Goal: Information Seeking & Learning: Check status

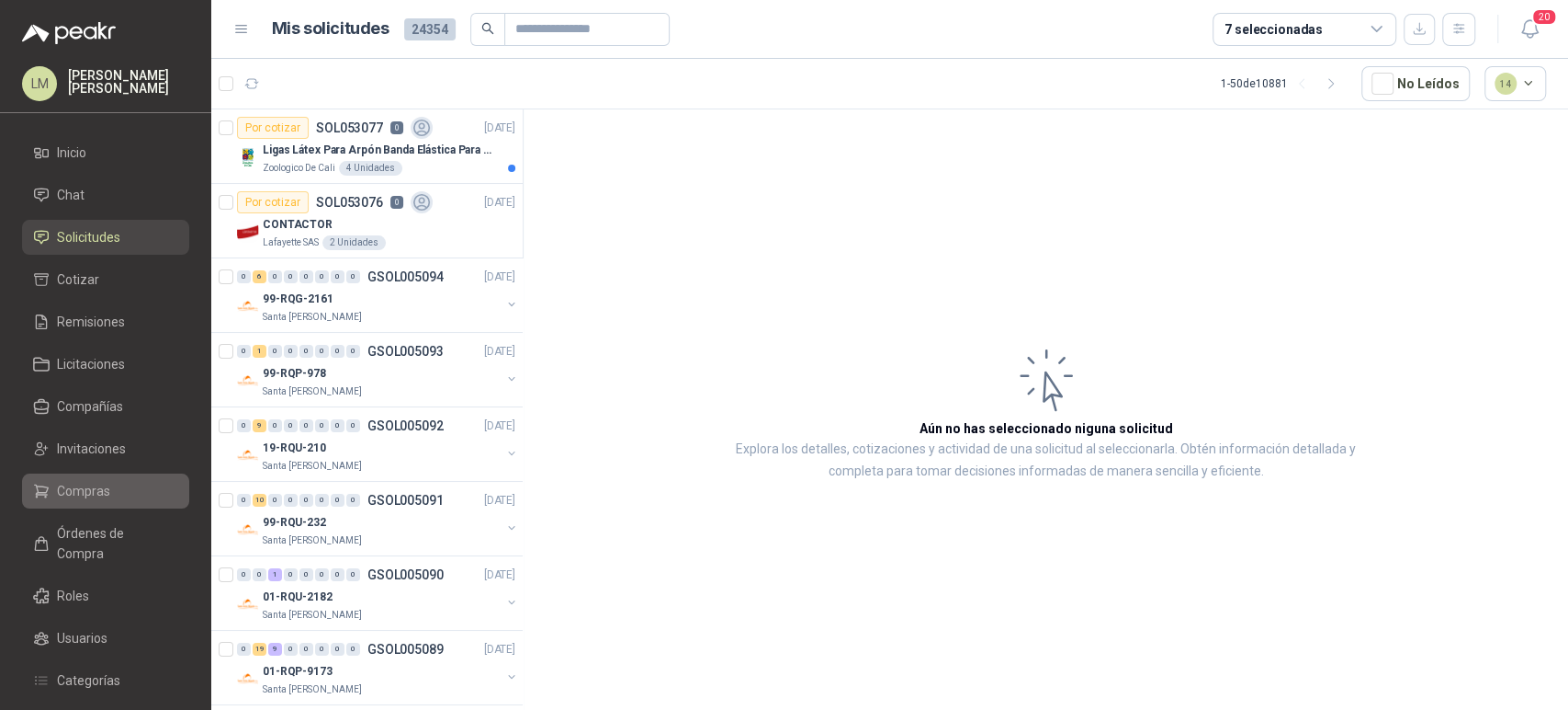
click at [88, 491] on span "Compras" at bounding box center [83, 490] width 54 height 20
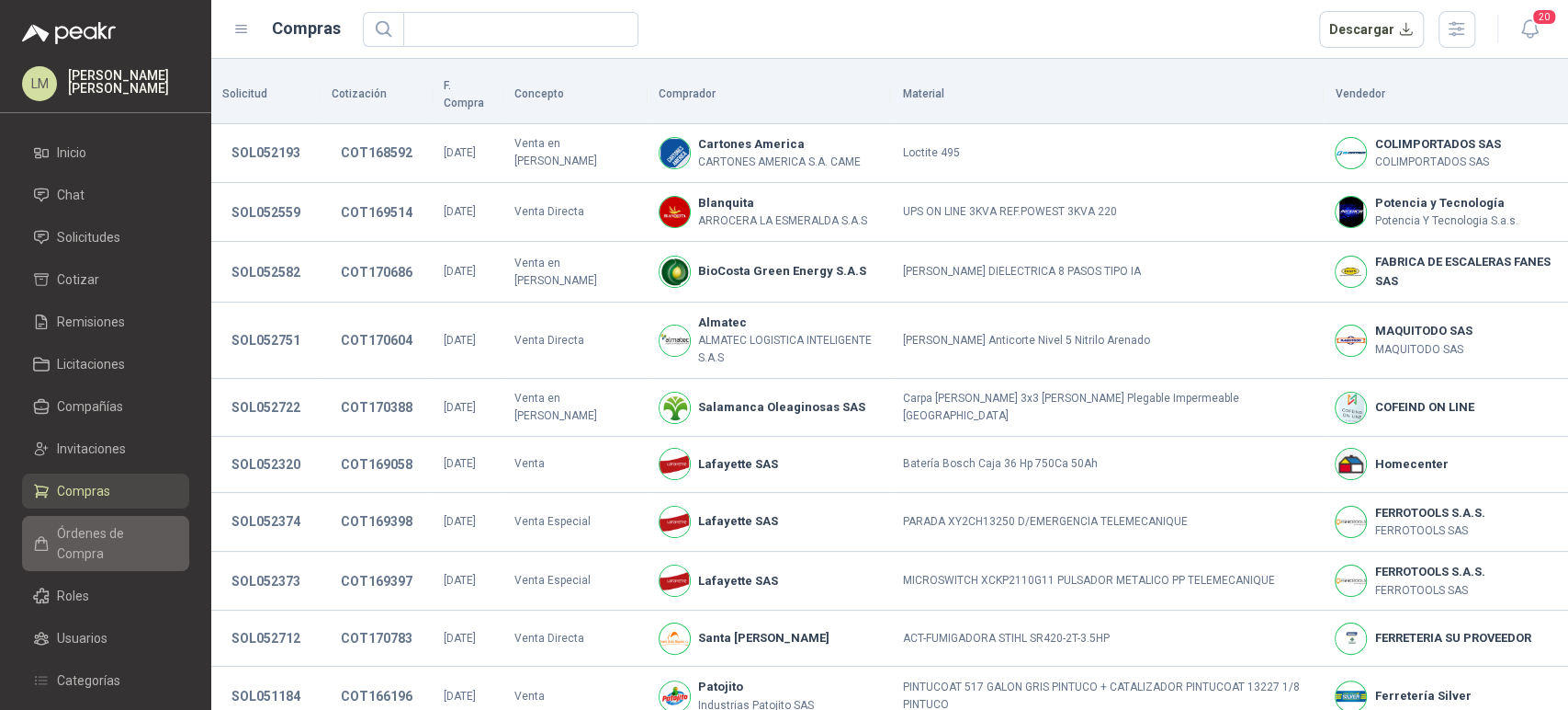
click at [99, 530] on span "Órdenes de Compra" at bounding box center [114, 543] width 115 height 41
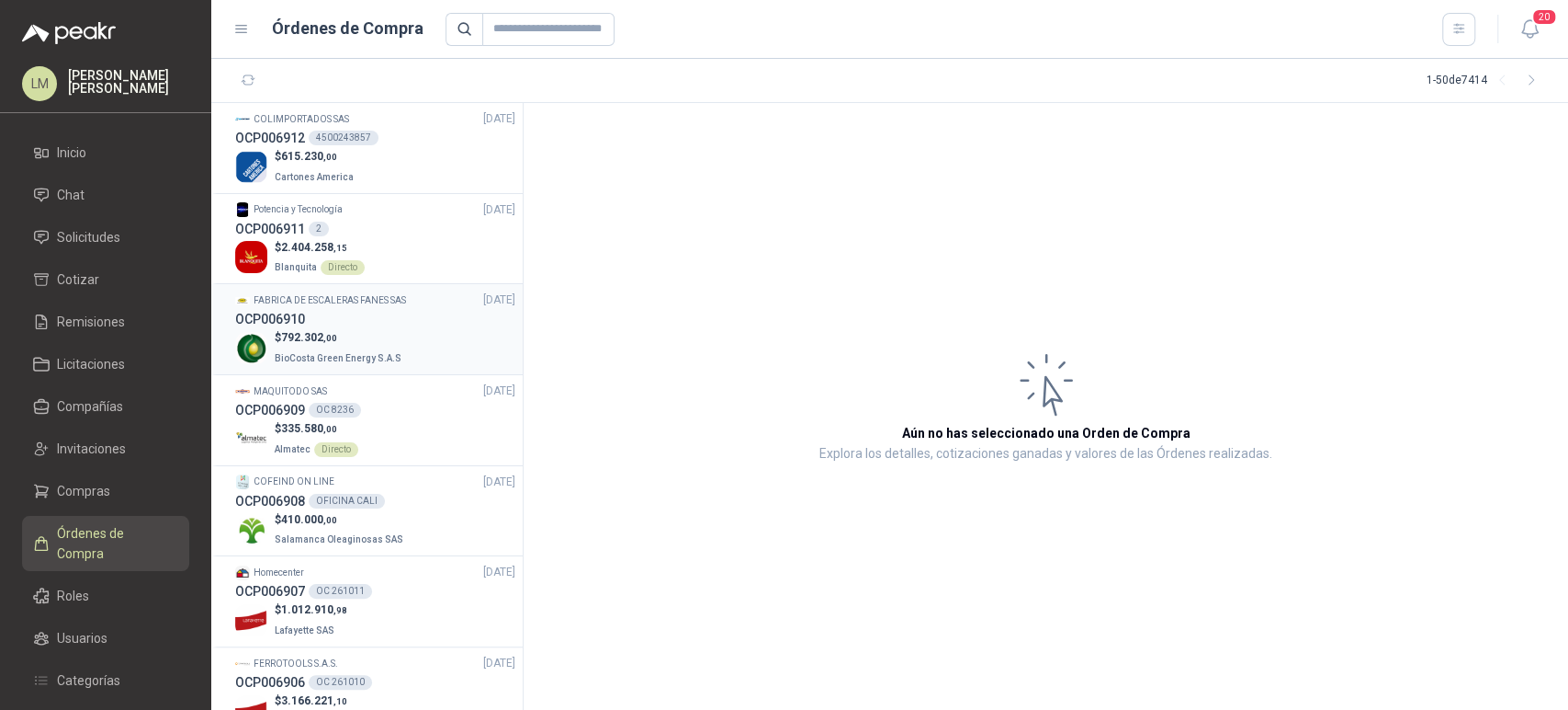
click at [375, 333] on p "$ 792.302 ,00" at bounding box center [339, 338] width 130 height 18
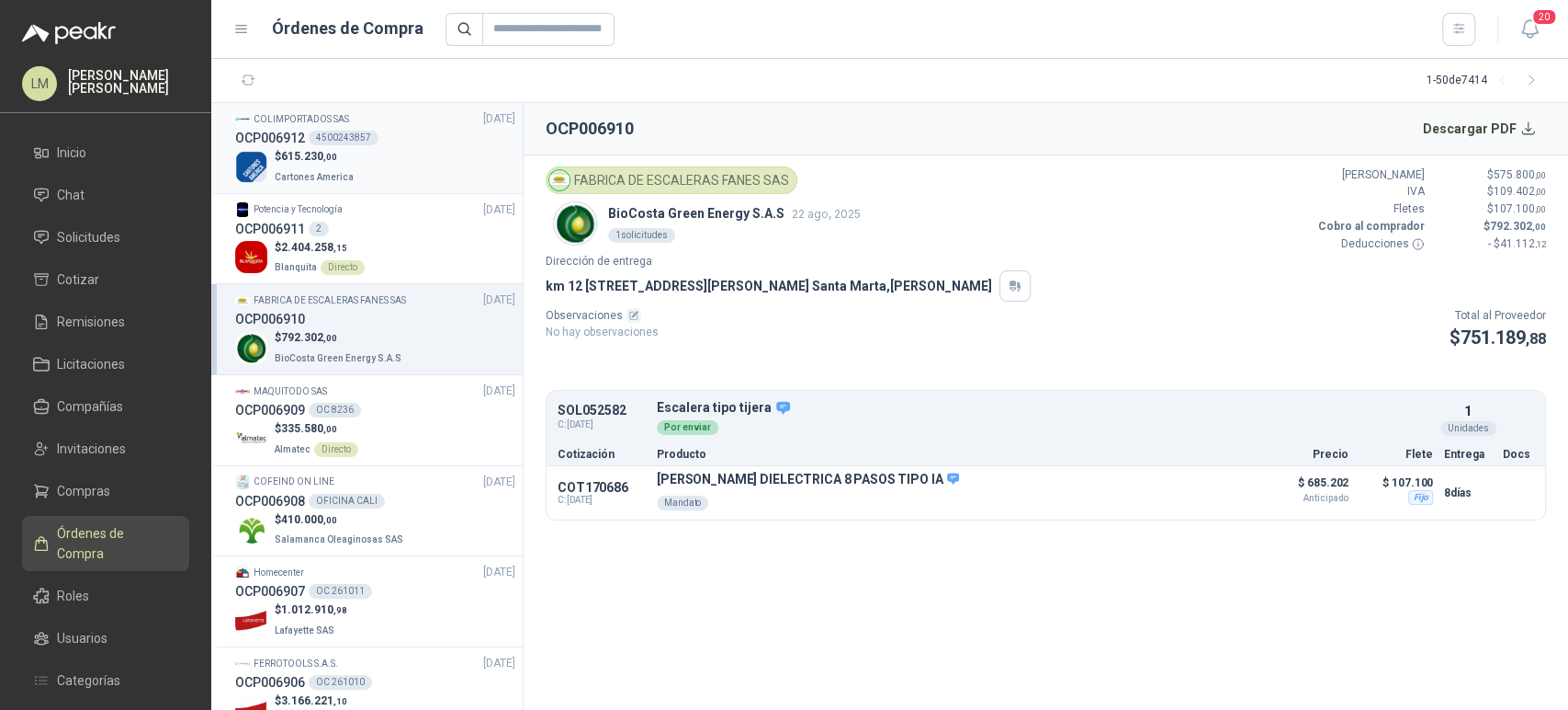
click at [348, 158] on p "$ 615.230 ,00" at bounding box center [316, 157] width 83 height 18
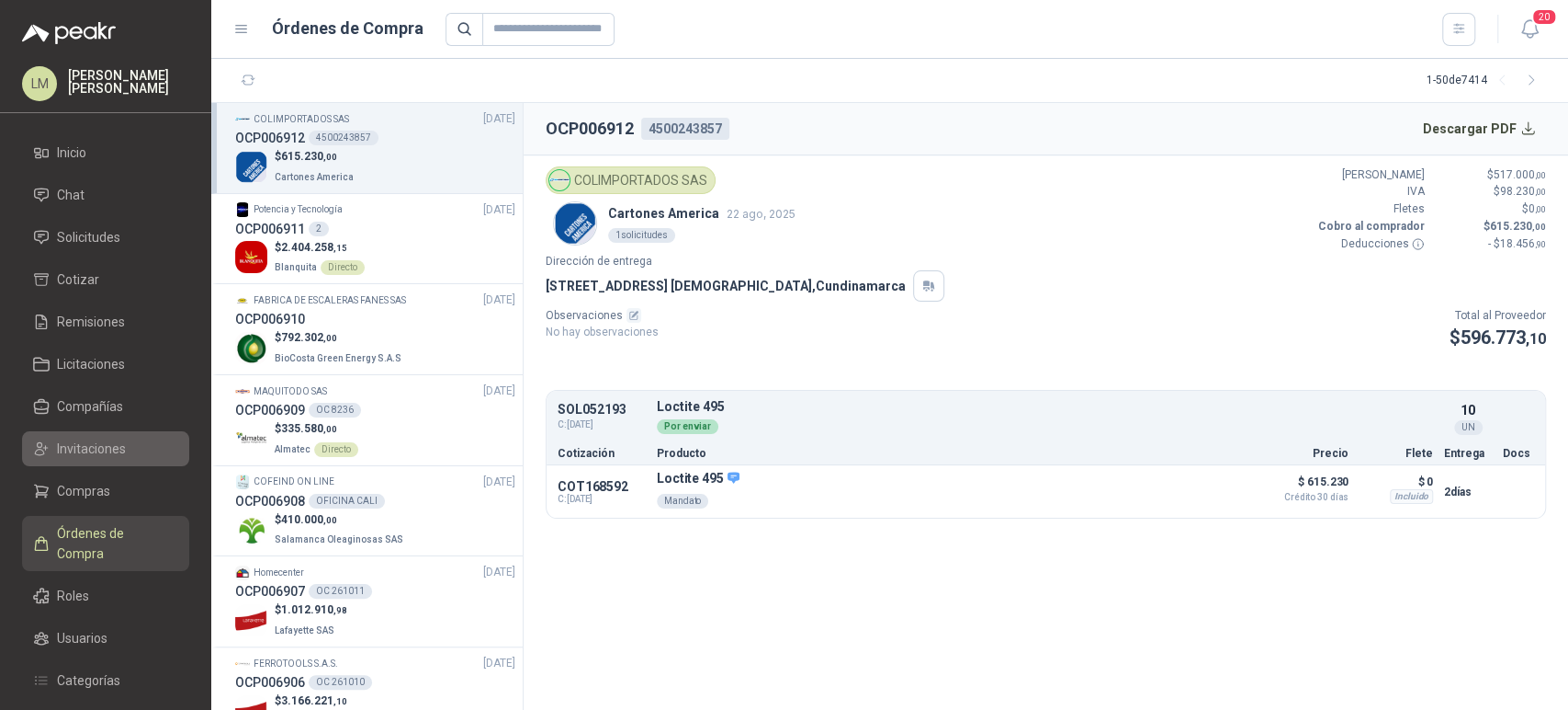
click at [90, 450] on span "Invitaciones" at bounding box center [90, 448] width 69 height 20
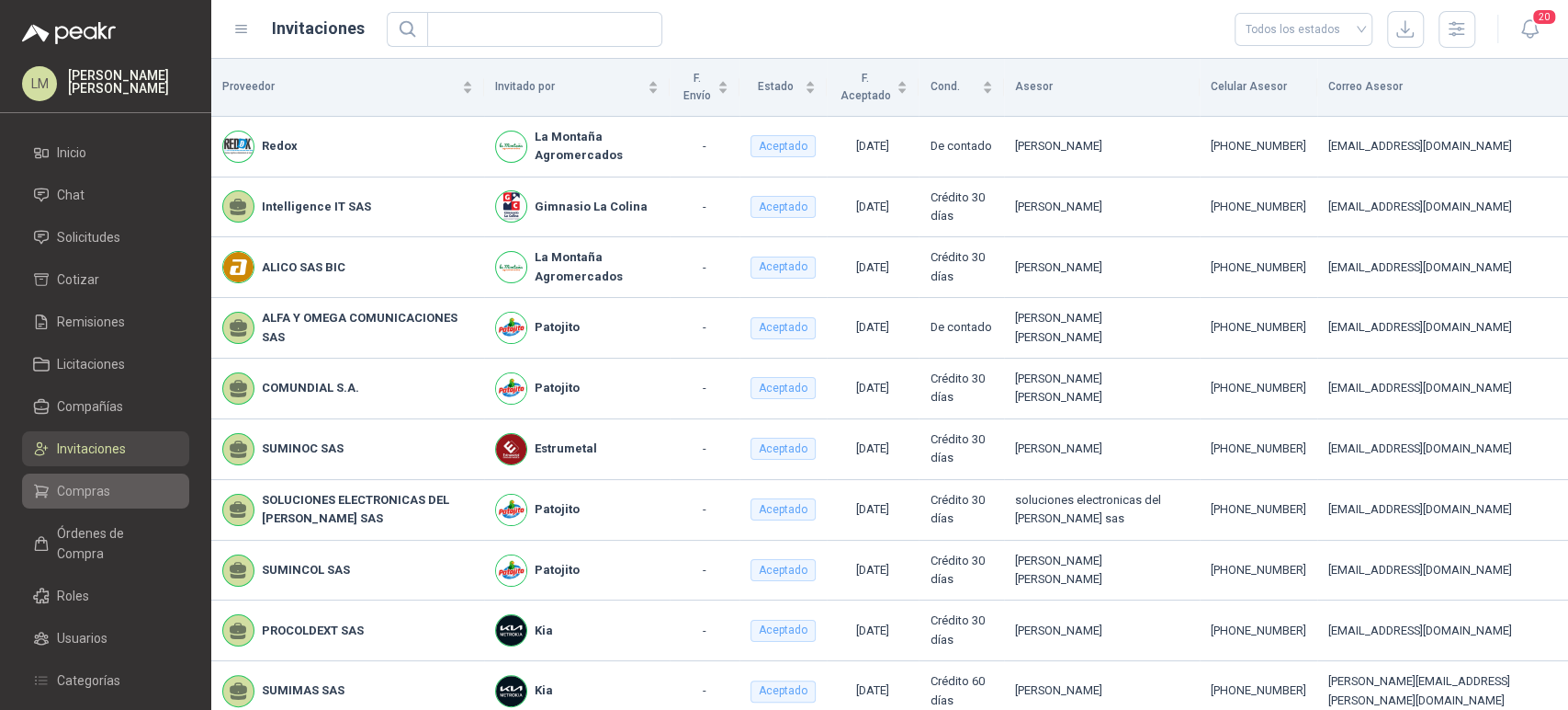
click at [92, 483] on span "Compras" at bounding box center [83, 490] width 54 height 20
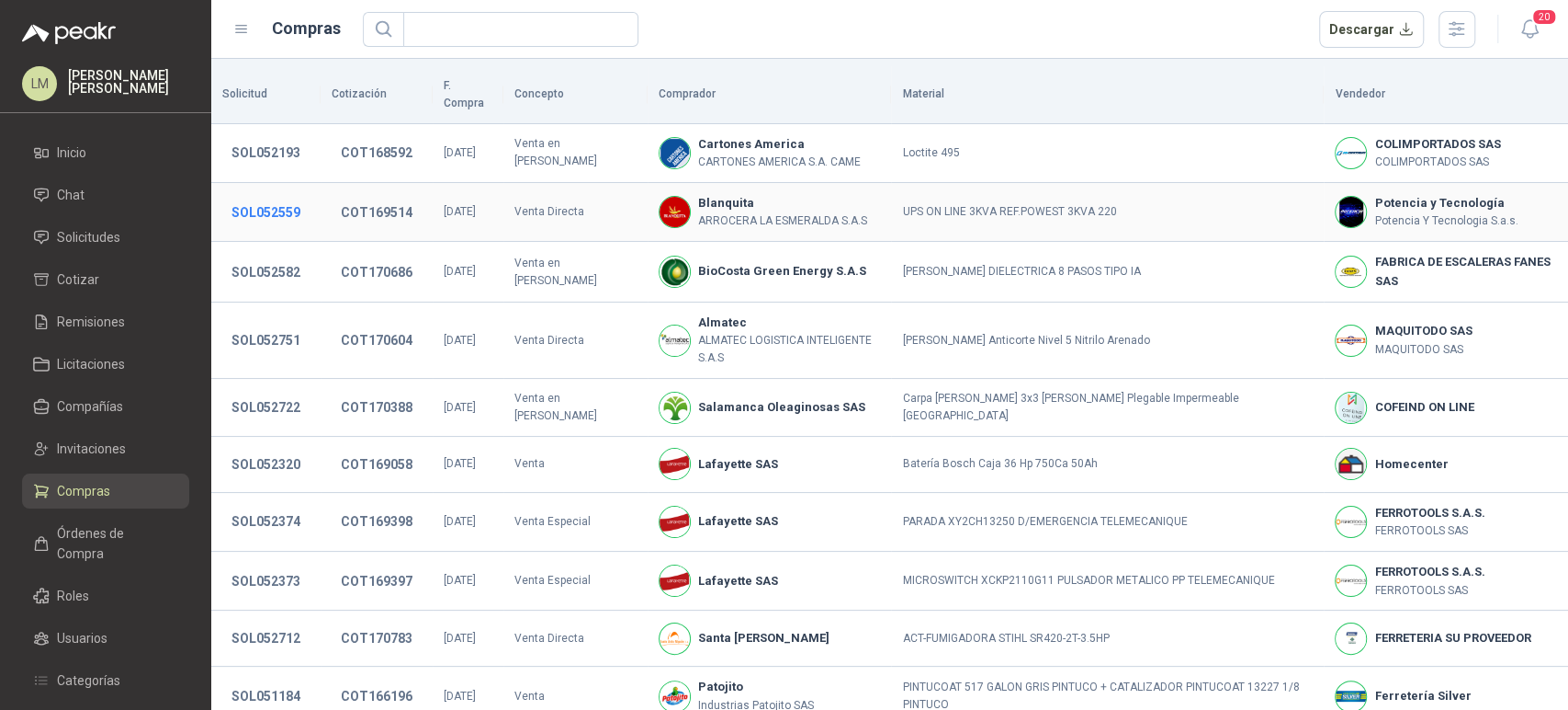
click at [279, 196] on button "SOL052559" at bounding box center [266, 212] width 88 height 33
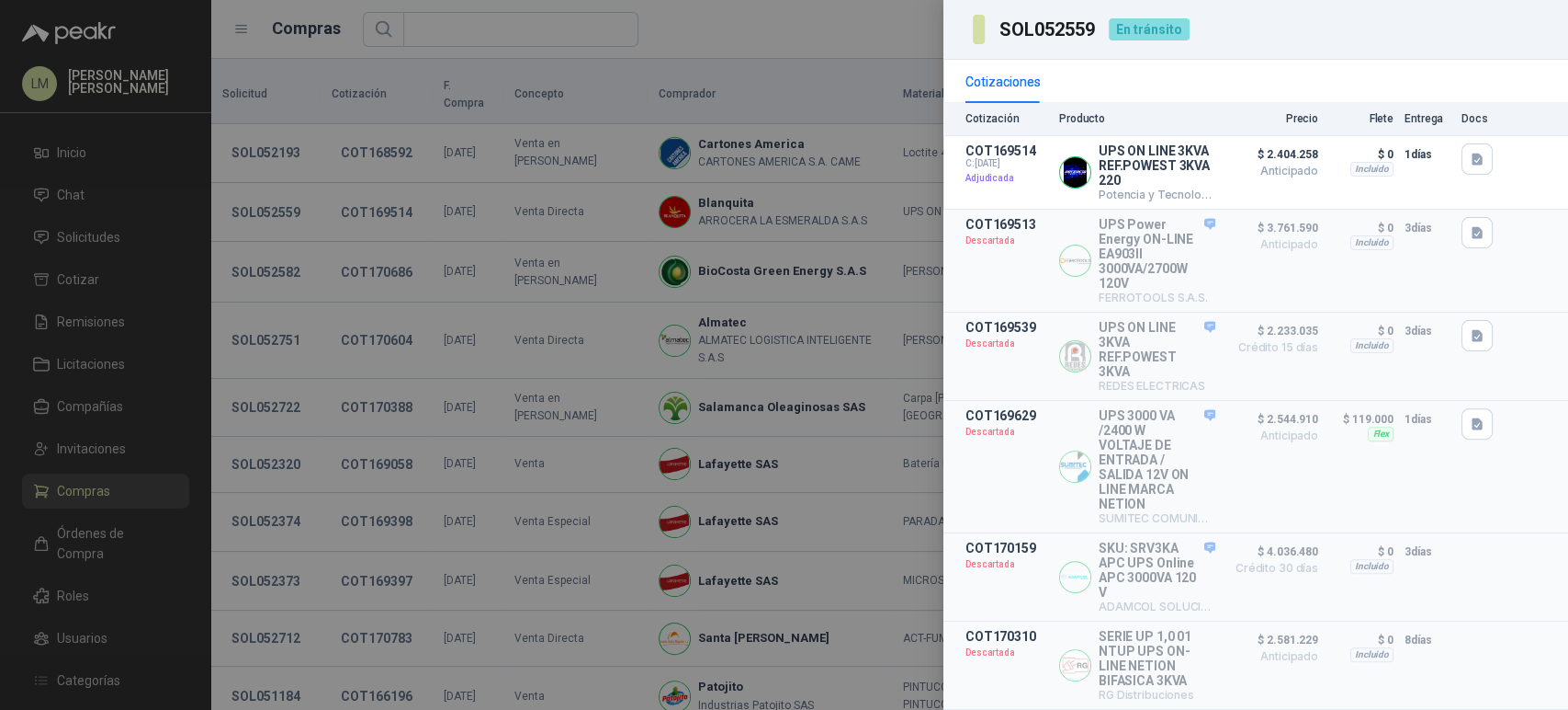
scroll to position [323, 0]
click at [481, 390] on div at bounding box center [784, 355] width 1568 height 710
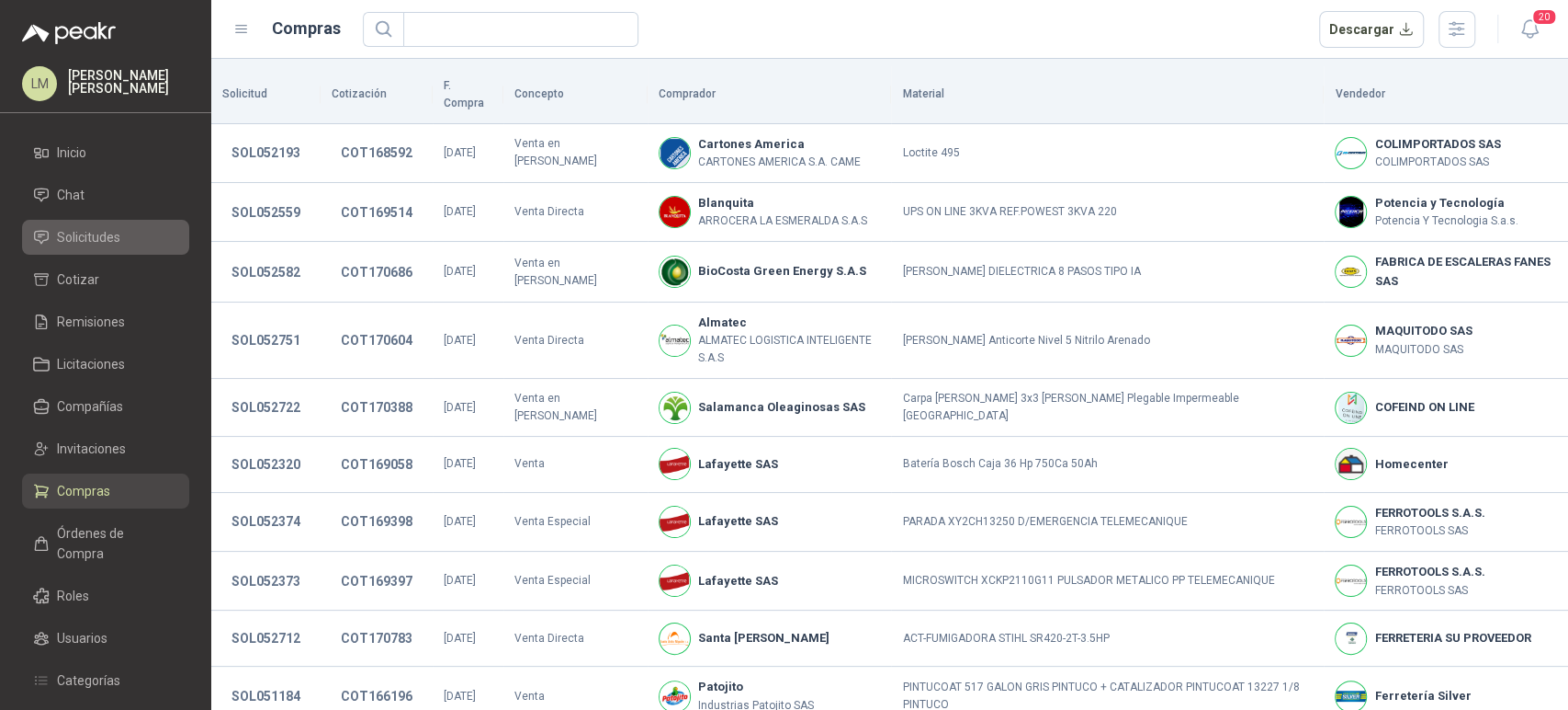
click at [99, 231] on span "Solicitudes" at bounding box center [88, 237] width 63 height 20
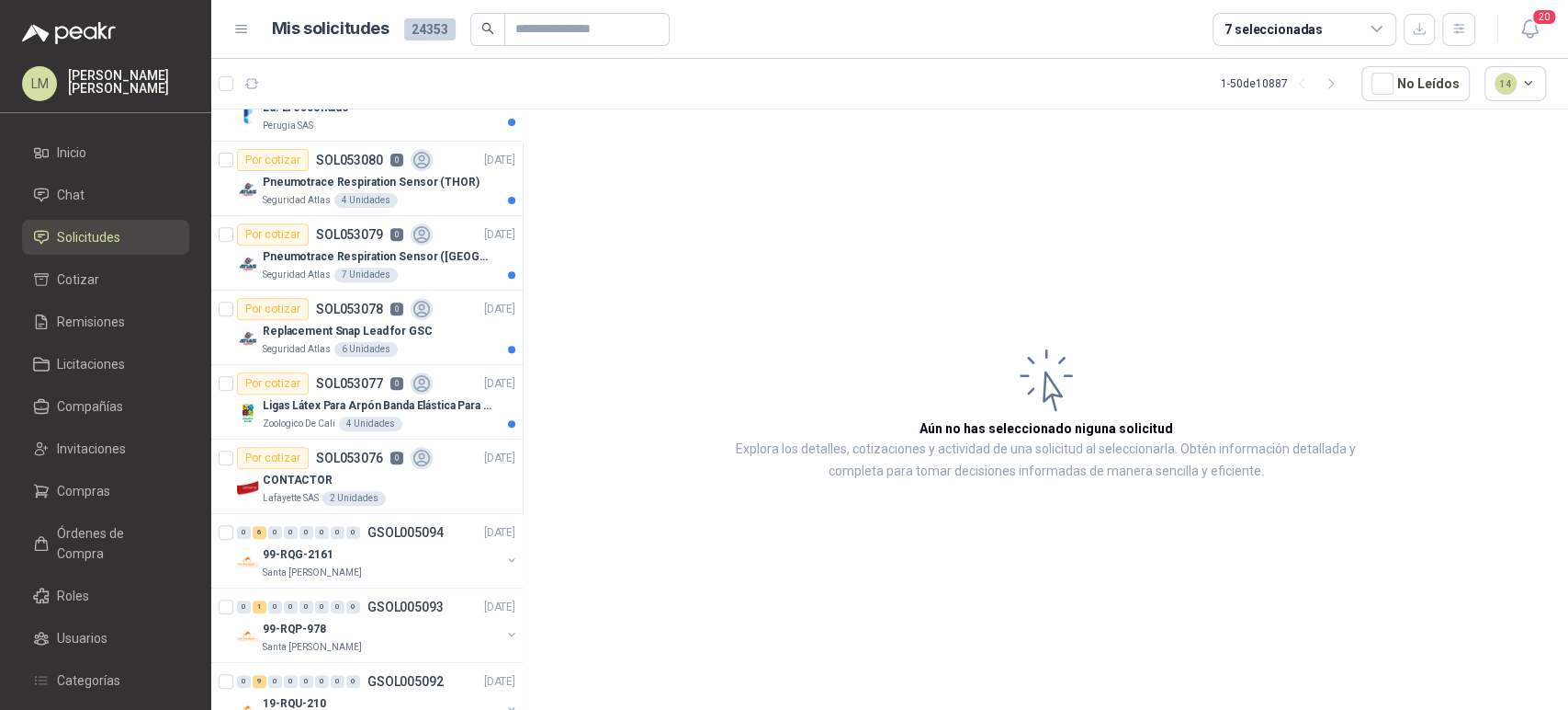
scroll to position [488, 0]
click at [358, 334] on p "Replacement Snap Lead for GSC" at bounding box center [348, 332] width 170 height 18
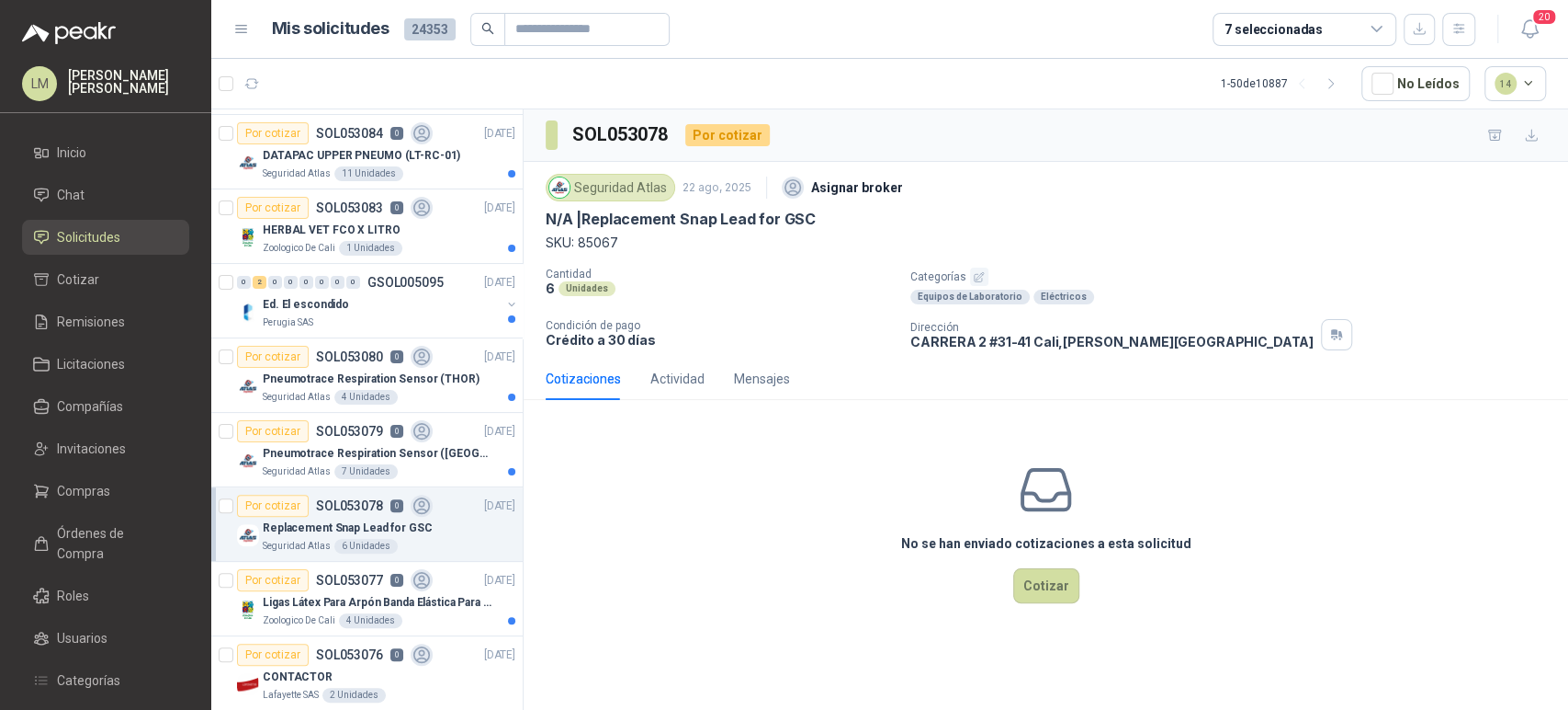
scroll to position [278, 0]
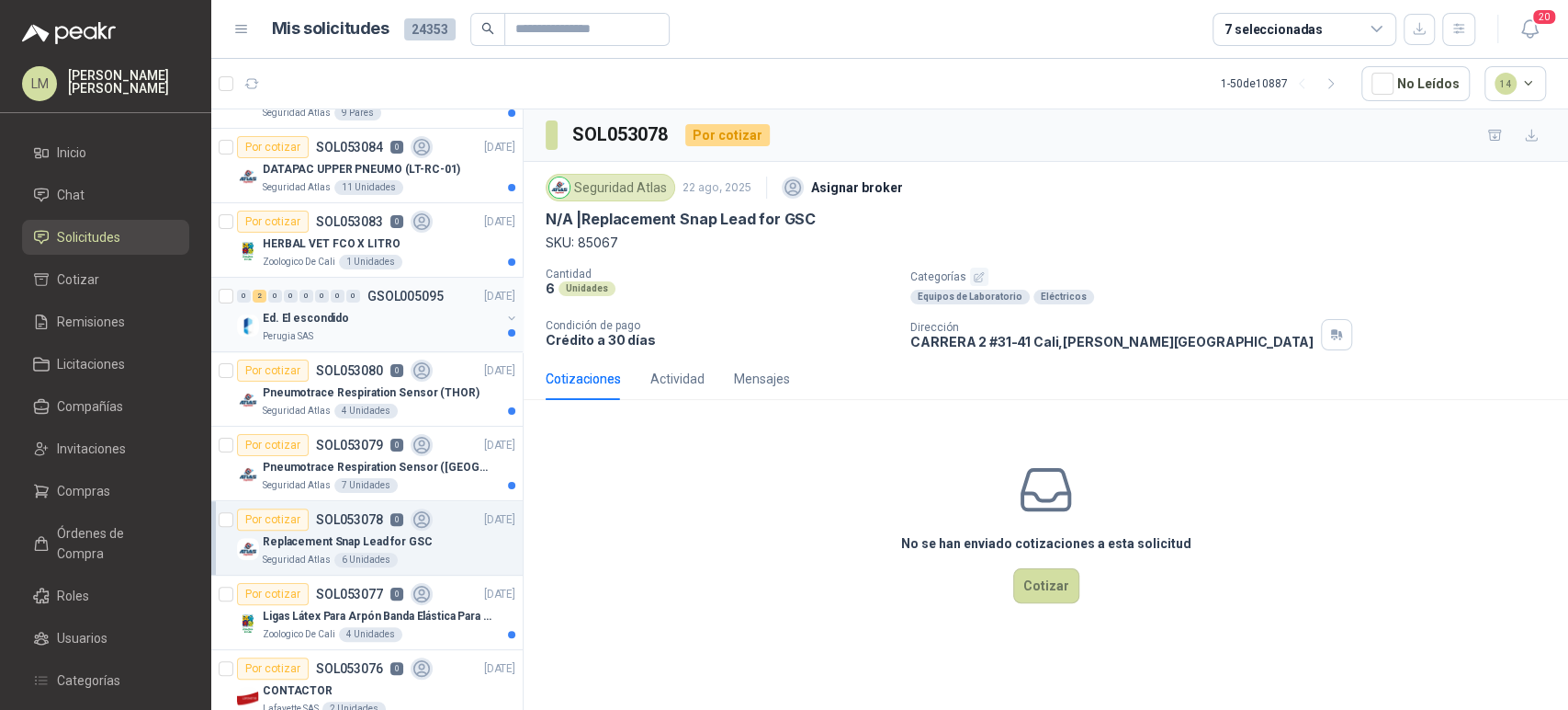
click at [504, 315] on button "button" at bounding box center [512, 318] width 15 height 15
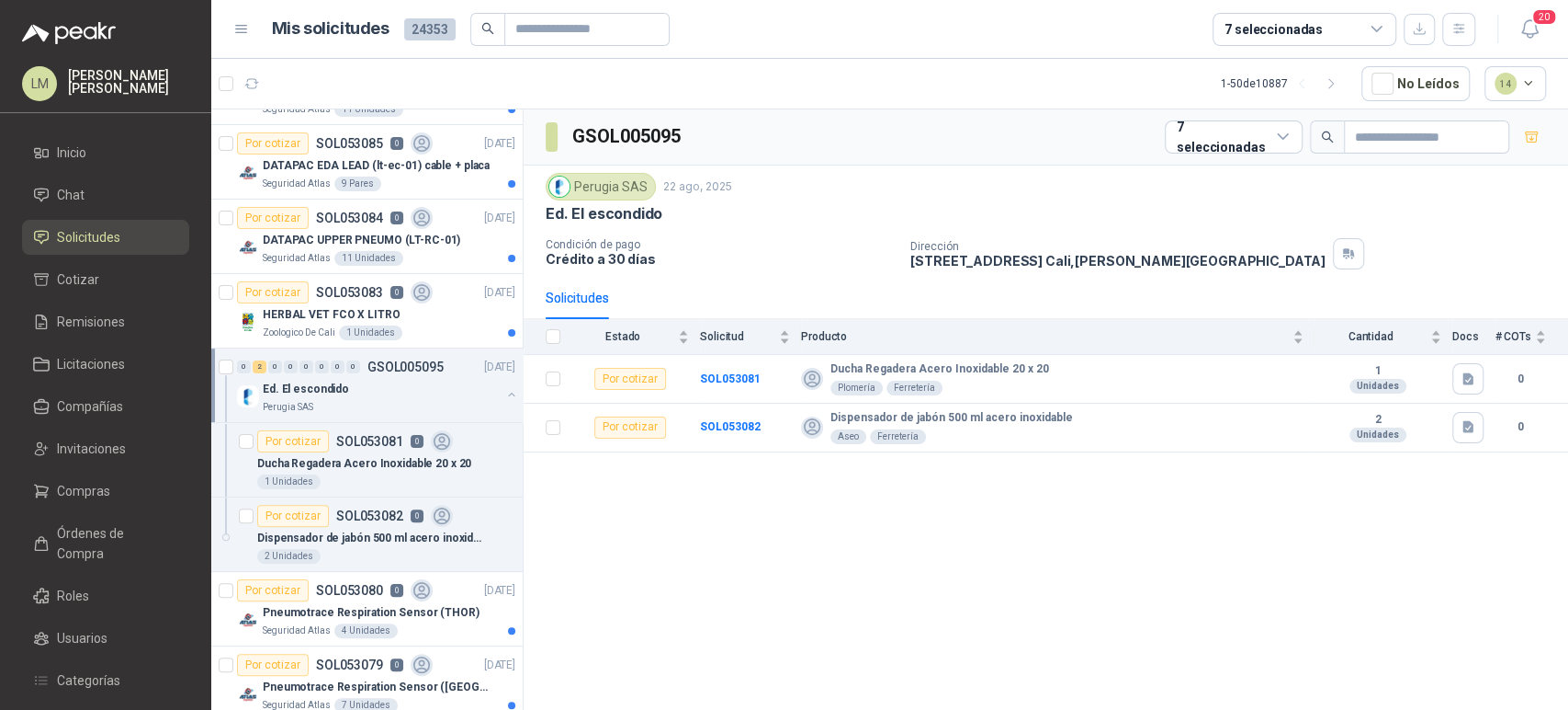
scroll to position [192, 0]
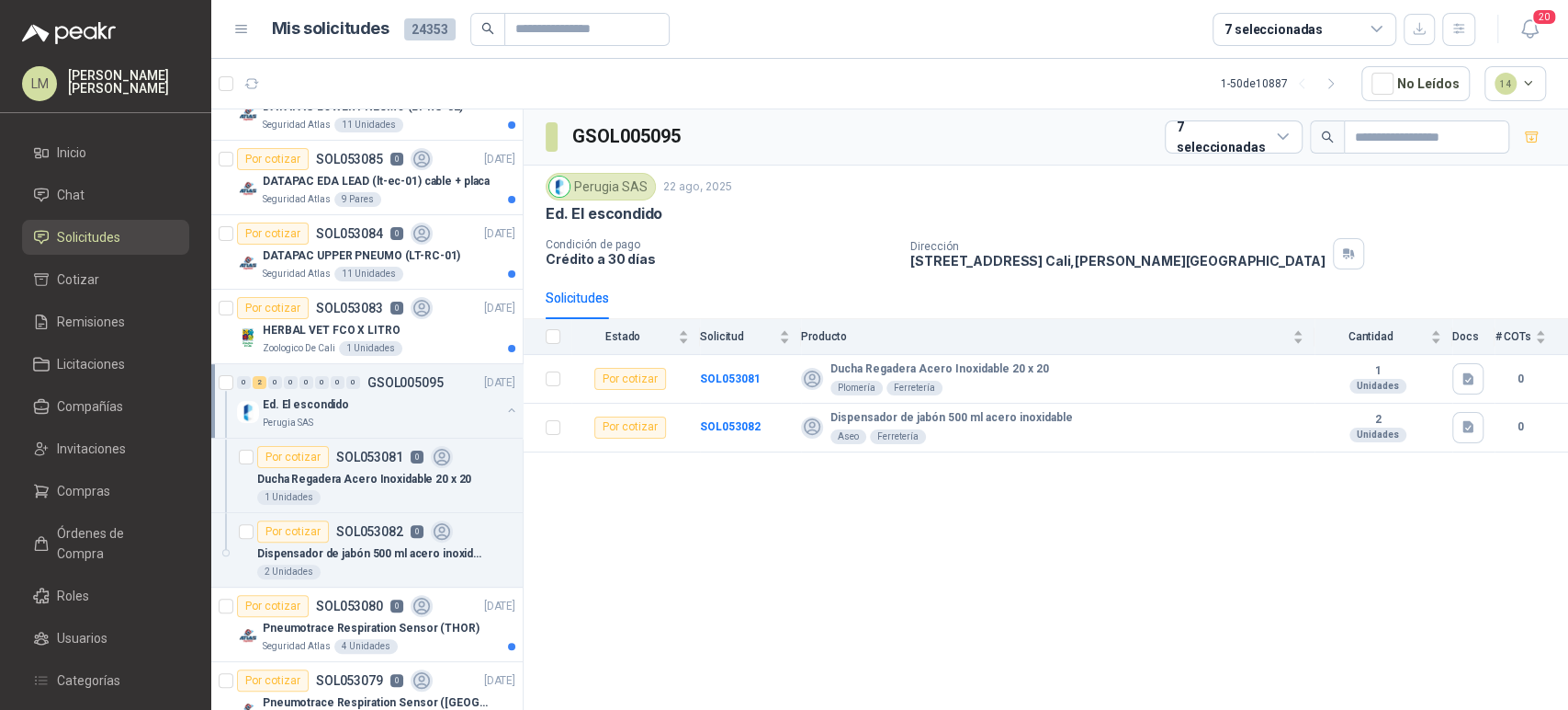
click at [397, 329] on div "HERBAL VET FCO X LITRO" at bounding box center [389, 329] width 253 height 22
